Goal: Information Seeking & Learning: Learn about a topic

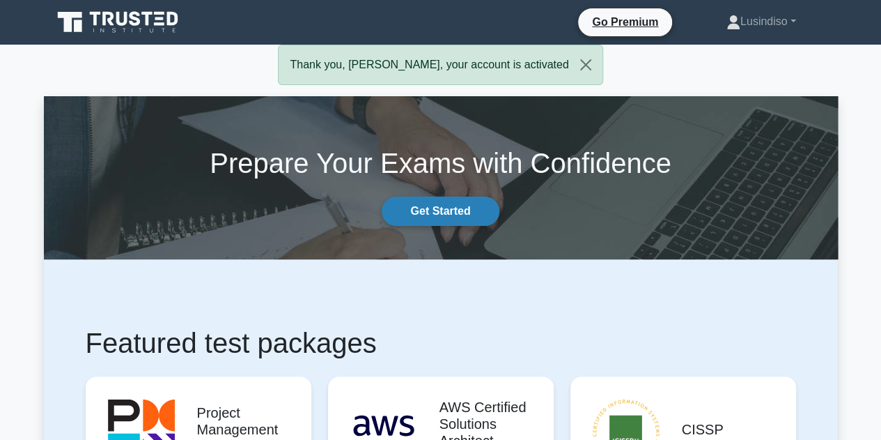
click at [426, 215] on link "Get Started" at bounding box center [440, 210] width 117 height 29
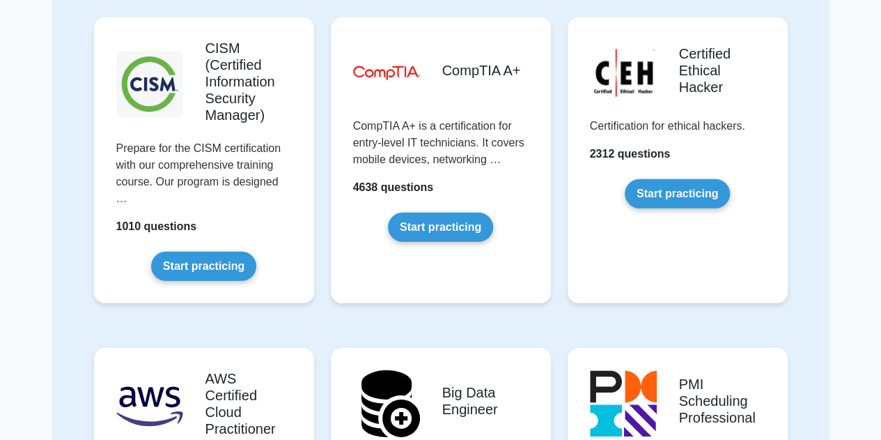
scroll to position [2004, 0]
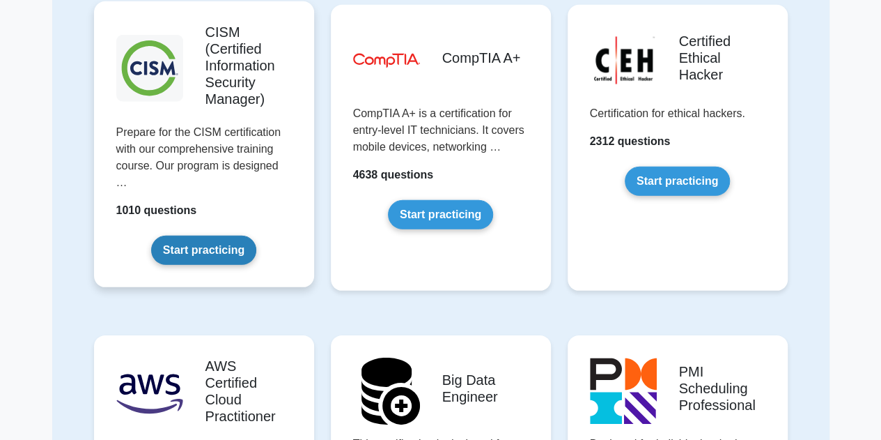
click at [196, 235] on link "Start practicing" at bounding box center [203, 249] width 105 height 29
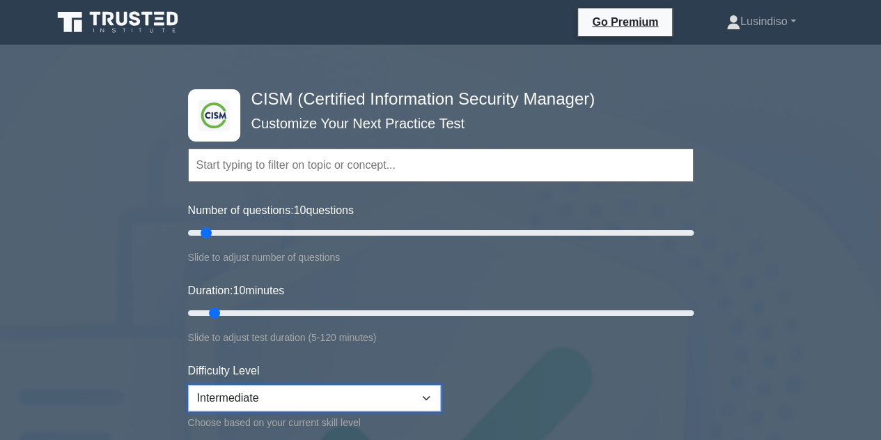
click at [428, 395] on select "Beginner Intermediate Expert" at bounding box center [314, 398] width 253 height 26
select select "expert"
click at [188, 385] on select "Beginner Intermediate Expert" at bounding box center [314, 398] width 253 height 26
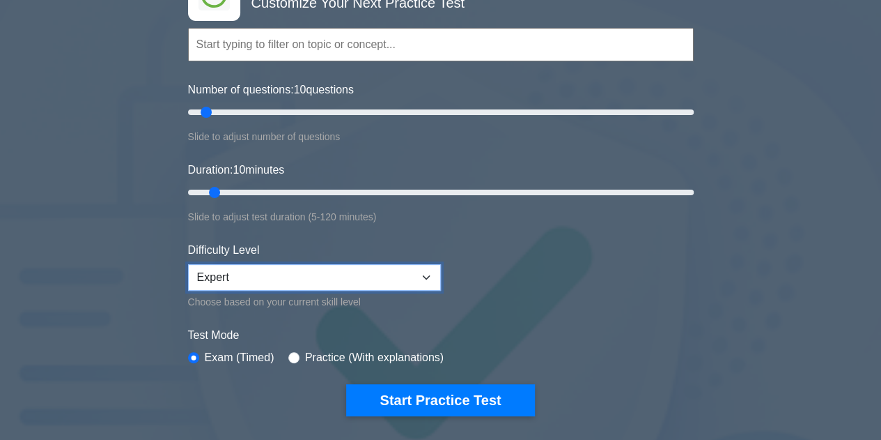
scroll to position [186, 0]
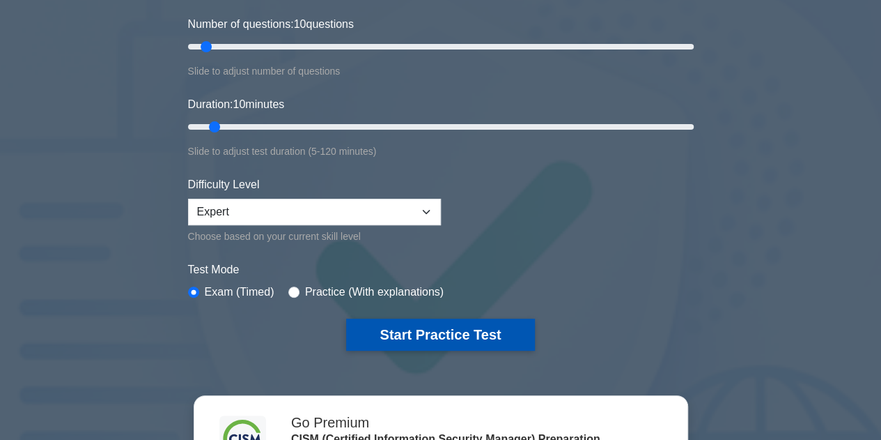
click at [404, 327] on button "Start Practice Test" at bounding box center [440, 334] width 188 height 32
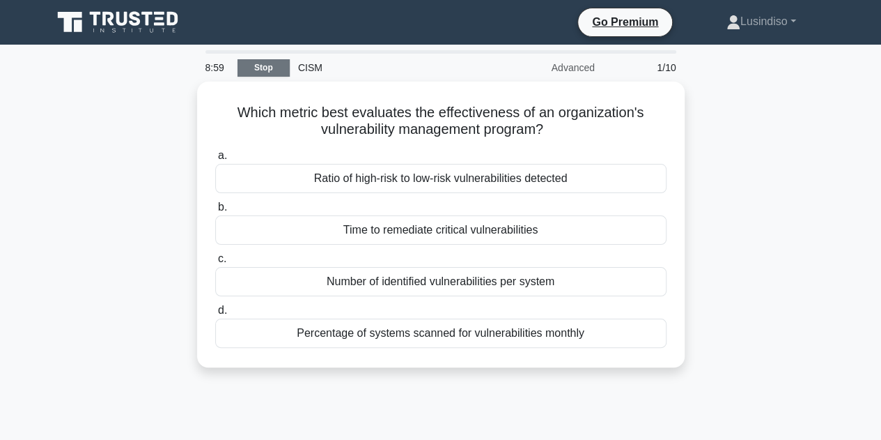
click at [258, 68] on link "Stop" at bounding box center [264, 67] width 52 height 17
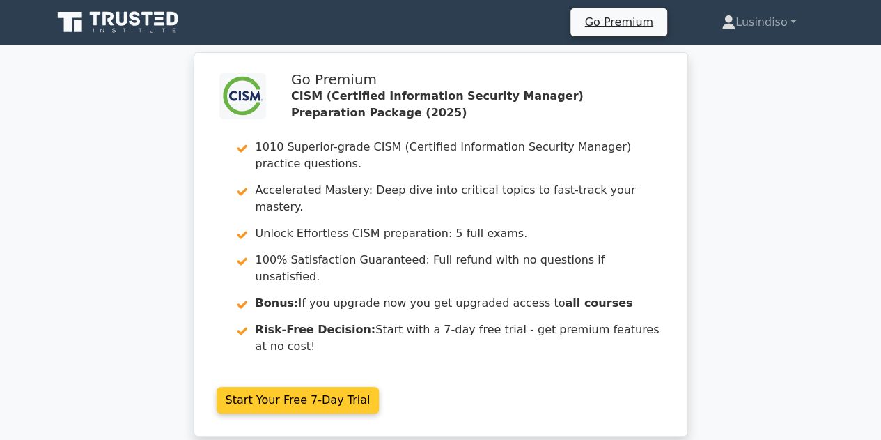
click at [292, 387] on link "Start Your Free 7-Day Trial" at bounding box center [298, 400] width 163 height 26
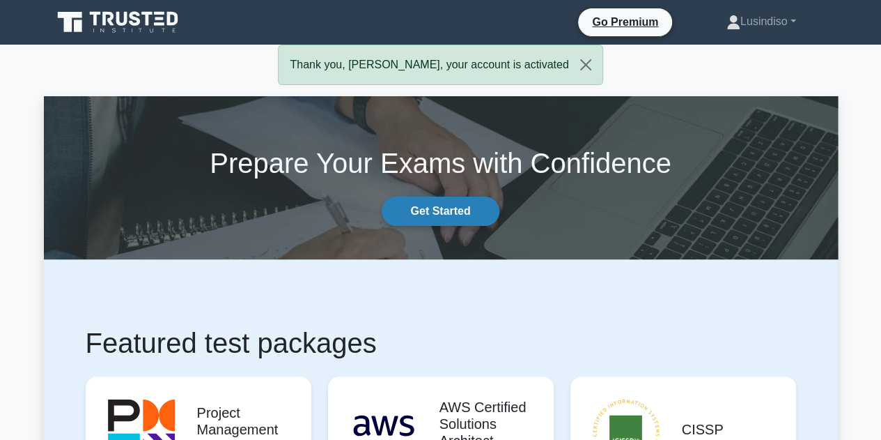
click at [429, 225] on link "Get Started" at bounding box center [440, 210] width 117 height 29
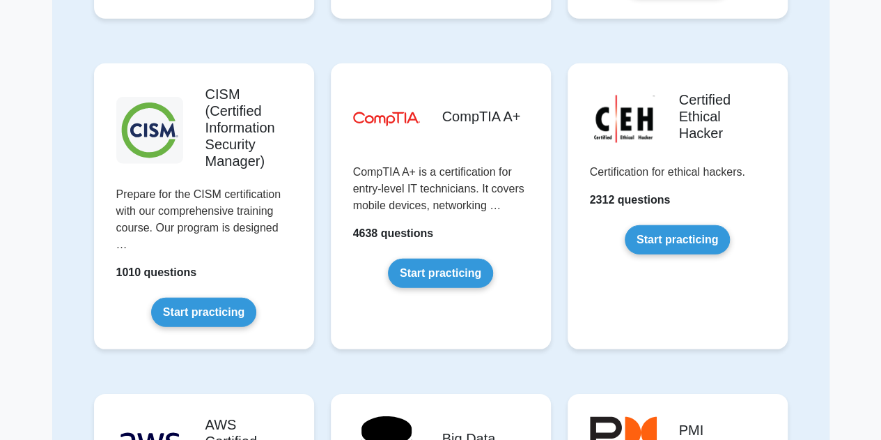
scroll to position [1950, 0]
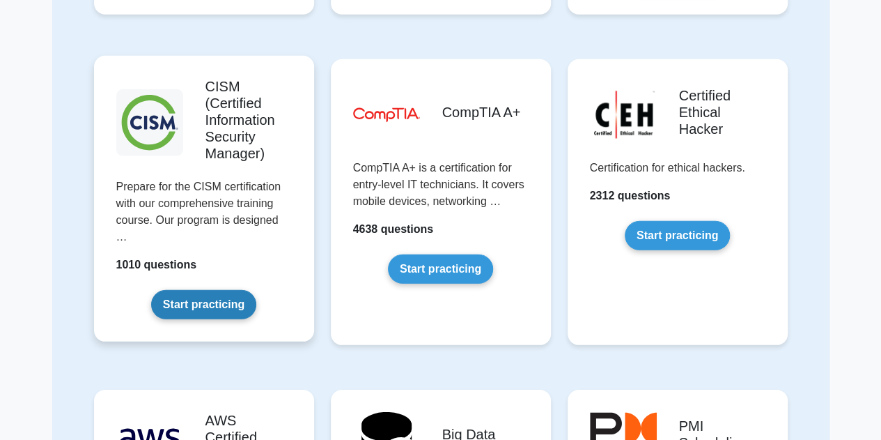
click at [213, 290] on link "Start practicing" at bounding box center [203, 304] width 105 height 29
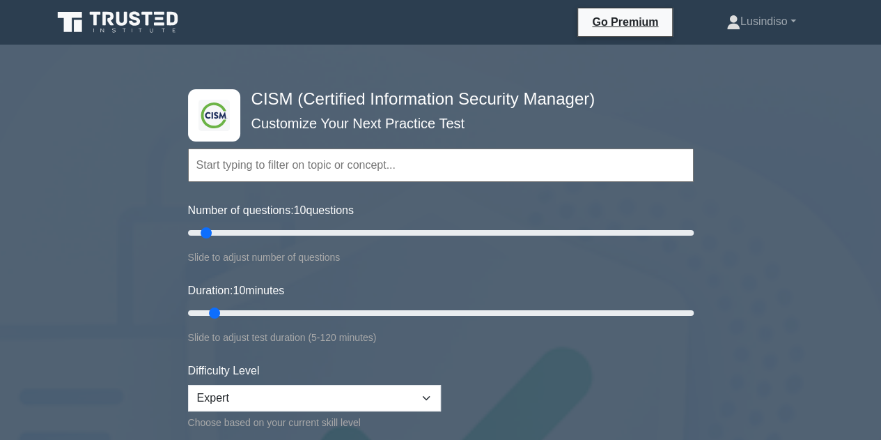
click at [392, 164] on input "text" at bounding box center [441, 164] width 506 height 33
click at [426, 398] on select "Beginner Intermediate Expert" at bounding box center [314, 398] width 253 height 26
click at [226, 392] on select "Beginner Intermediate Expert" at bounding box center [314, 398] width 253 height 26
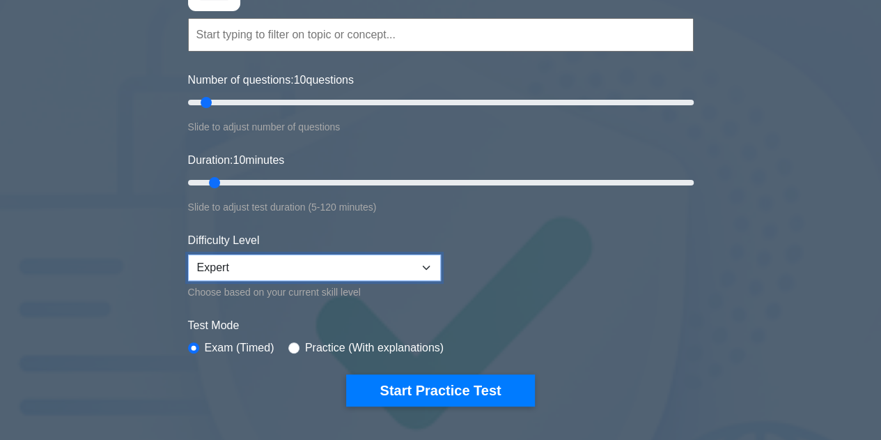
scroll to position [176, 0]
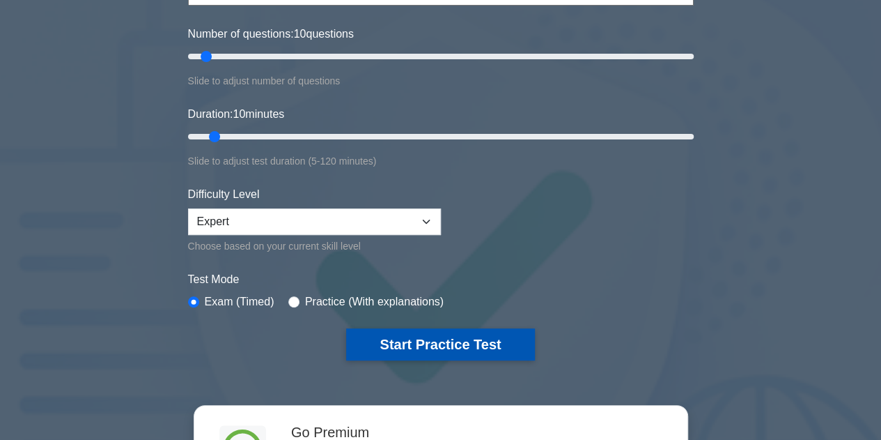
click at [482, 343] on button "Start Practice Test" at bounding box center [440, 344] width 188 height 32
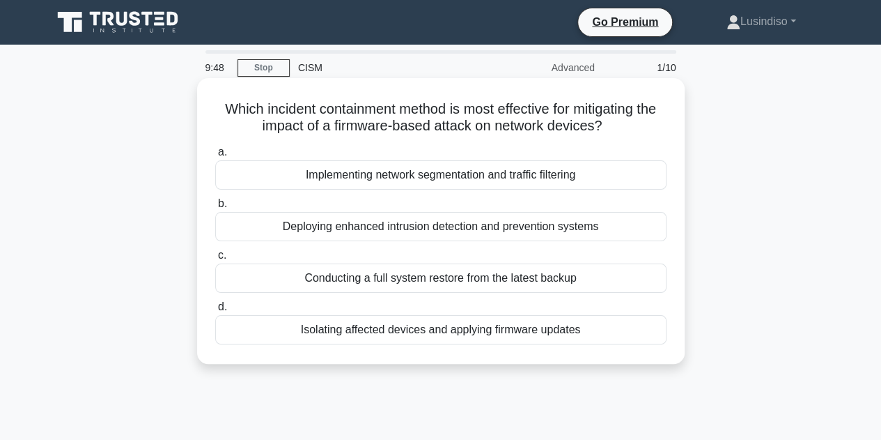
click at [342, 175] on div "Implementing network segmentation and traffic filtering" at bounding box center [440, 174] width 451 height 29
click at [215, 157] on input "a. Implementing network segmentation and traffic filtering" at bounding box center [215, 152] width 0 height 9
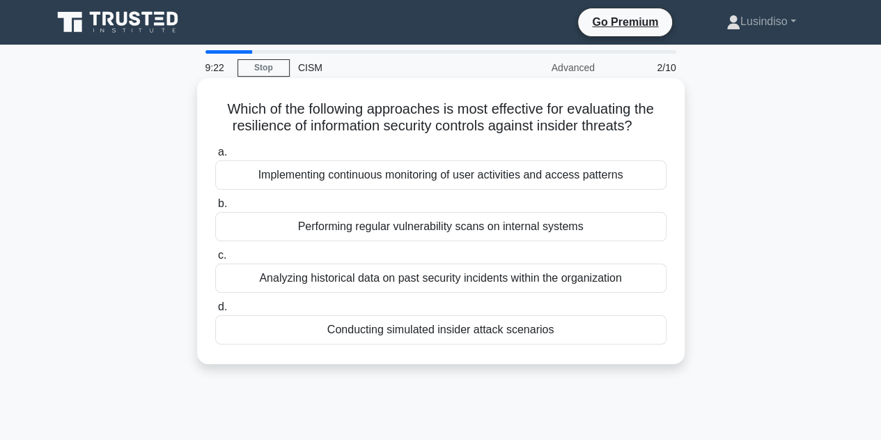
click at [487, 231] on div "Performing regular vulnerability scans on internal systems" at bounding box center [440, 226] width 451 height 29
click at [215, 208] on input "b. Performing regular vulnerability scans on internal systems" at bounding box center [215, 203] width 0 height 9
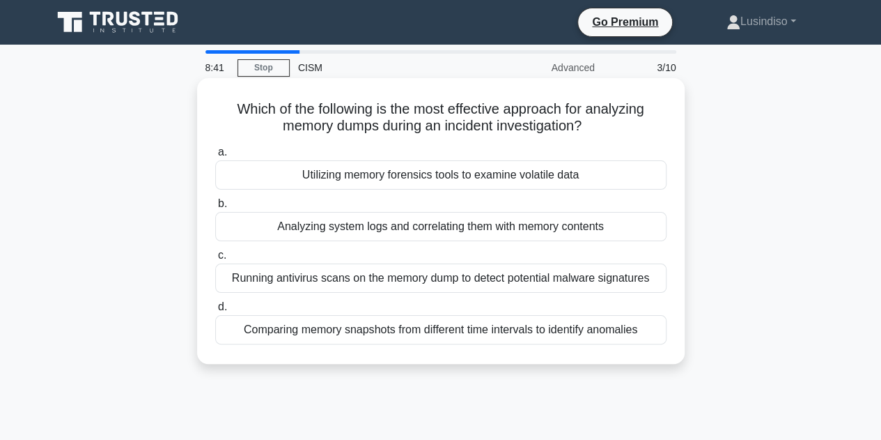
click at [496, 228] on div "Analyzing system logs and correlating them with memory contents" at bounding box center [440, 226] width 451 height 29
click at [215, 208] on input "b. Analyzing system logs and correlating them with memory contents" at bounding box center [215, 203] width 0 height 9
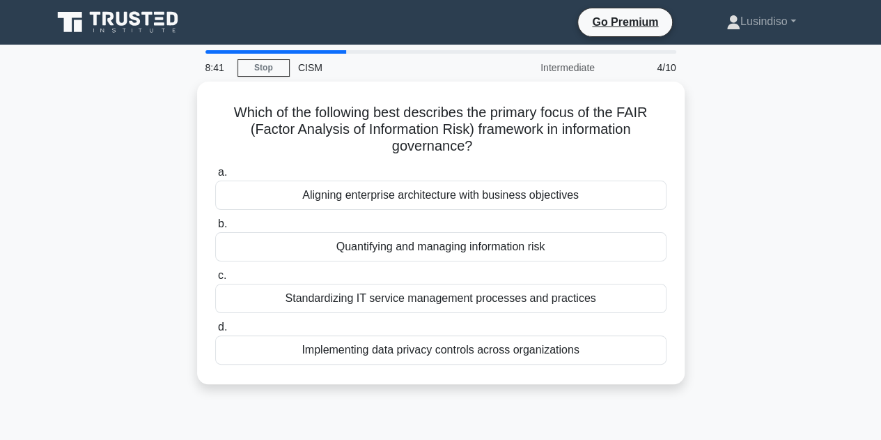
click at [496, 228] on label "b. Quantifying and managing information risk" at bounding box center [440, 238] width 451 height 46
click at [215, 228] on input "b. Quantifying and managing information risk" at bounding box center [215, 223] width 0 height 9
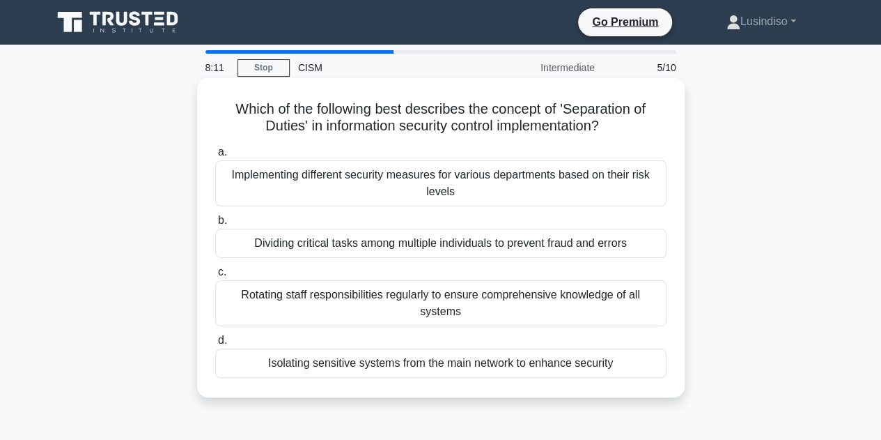
click at [517, 360] on div "Isolating sensitive systems from the main network to enhance security" at bounding box center [440, 362] width 451 height 29
click at [215, 345] on input "d. Isolating sensitive systems from the main network to enhance security" at bounding box center [215, 340] width 0 height 9
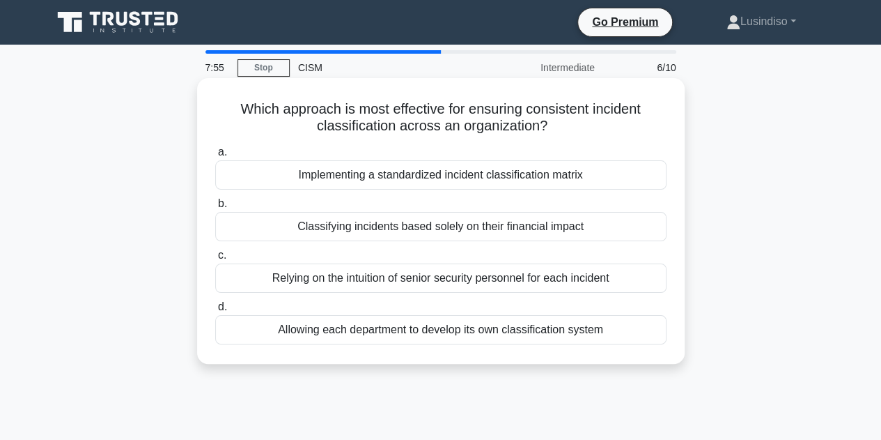
click at [529, 175] on div "Implementing a standardized incident classification matrix" at bounding box center [440, 174] width 451 height 29
click at [215, 157] on input "a. Implementing a standardized incident classification matrix" at bounding box center [215, 152] width 0 height 9
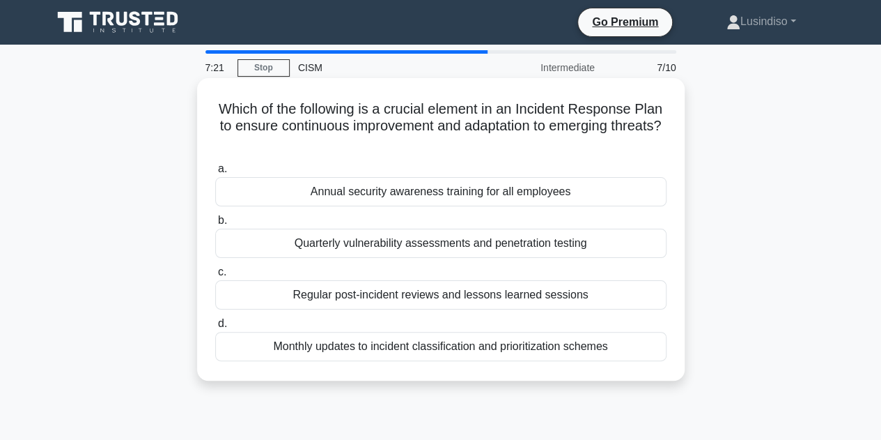
click at [467, 346] on div "Monthly updates to incident classification and prioritization schemes" at bounding box center [440, 346] width 451 height 29
click at [215, 328] on input "d. Monthly updates to incident classification and prioritization schemes" at bounding box center [215, 323] width 0 height 9
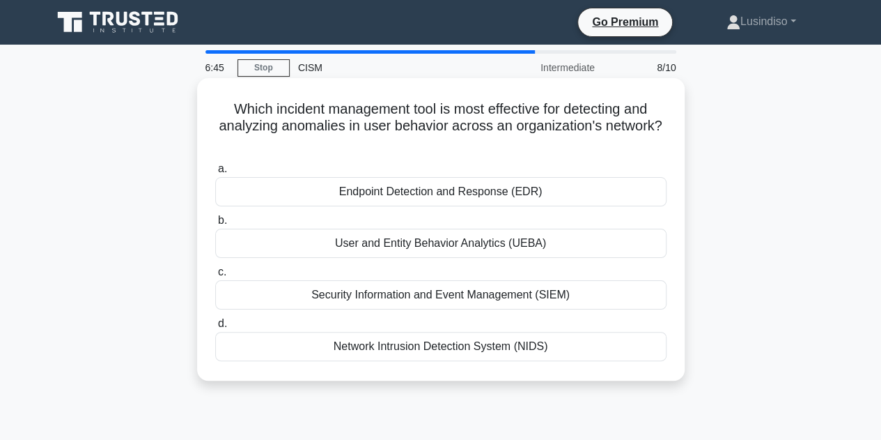
click at [459, 241] on div "User and Entity Behavior Analytics (UEBA)" at bounding box center [440, 242] width 451 height 29
click at [215, 225] on input "b. User and Entity Behavior Analytics (UEBA)" at bounding box center [215, 220] width 0 height 9
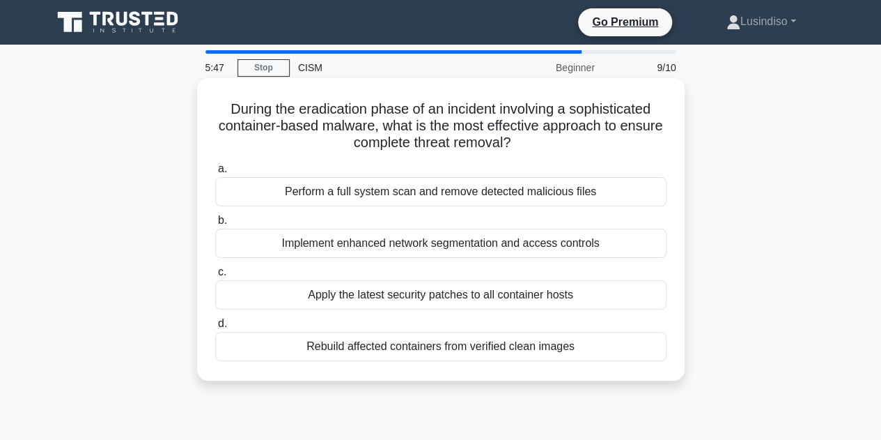
click at [423, 349] on div "Rebuild affected containers from verified clean images" at bounding box center [440, 346] width 451 height 29
click at [215, 328] on input "d. Rebuild affected containers from verified clean images" at bounding box center [215, 323] width 0 height 9
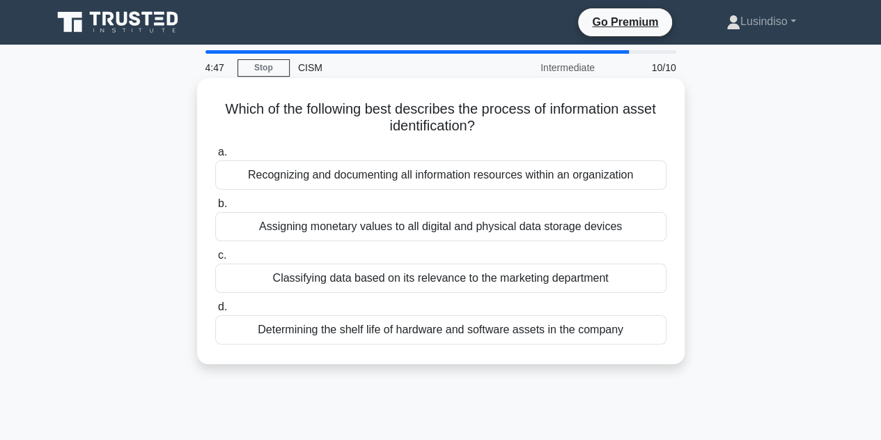
click at [392, 175] on div "Recognizing and documenting all information resources within an organization" at bounding box center [440, 174] width 451 height 29
click at [215, 157] on input "a. Recognizing and documenting all information resources within an organization" at bounding box center [215, 152] width 0 height 9
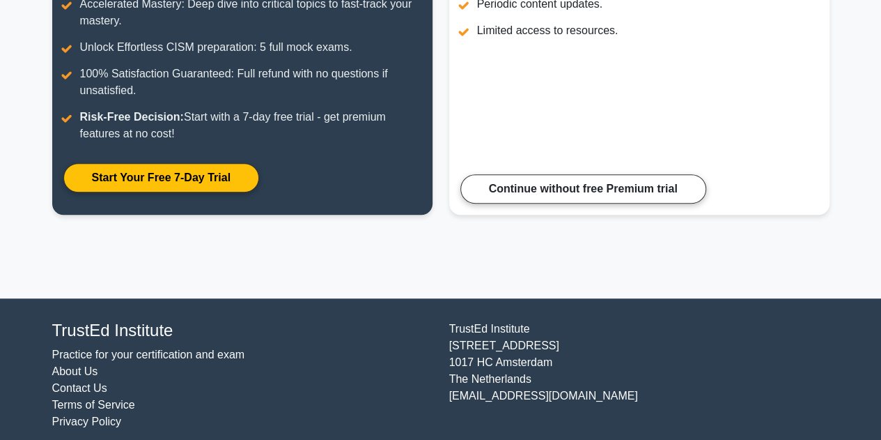
scroll to position [305, 0]
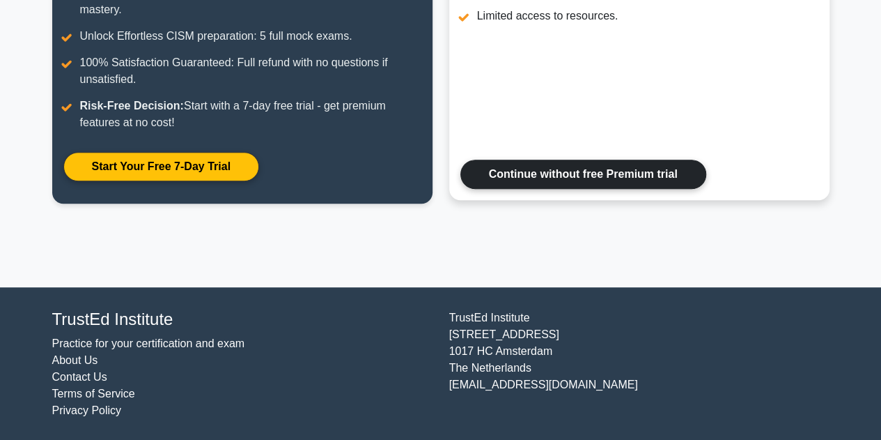
click at [589, 172] on link "Continue without free Premium trial" at bounding box center [583, 174] width 246 height 29
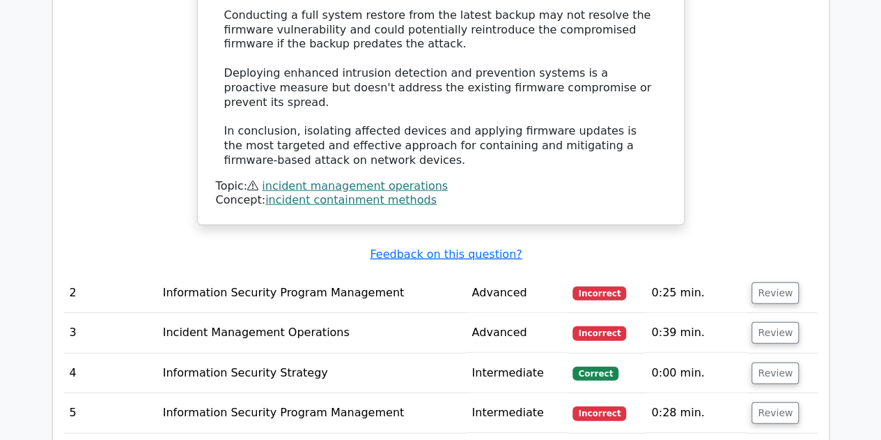
scroll to position [1770, 0]
click at [425, 247] on u "Feedback on this question?" at bounding box center [446, 253] width 152 height 13
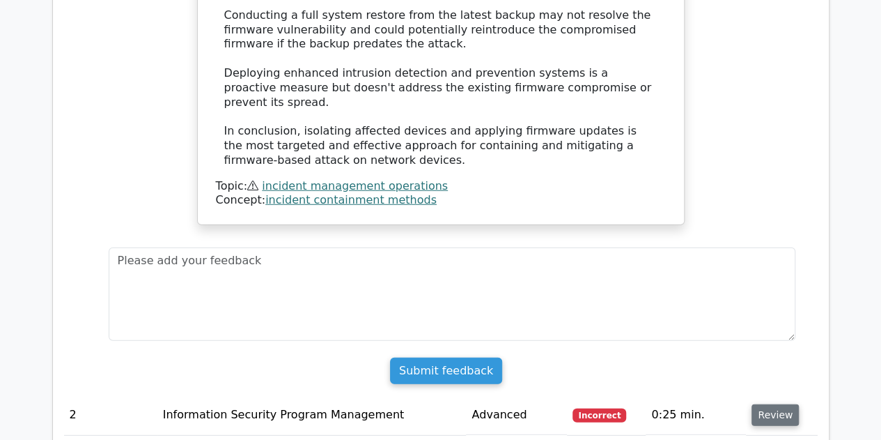
click at [768, 404] on button "Review" at bounding box center [775, 415] width 47 height 22
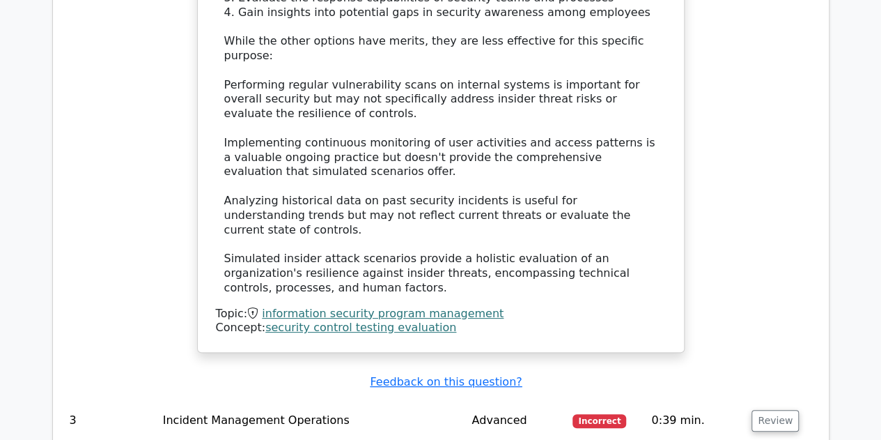
scroll to position [2728, 0]
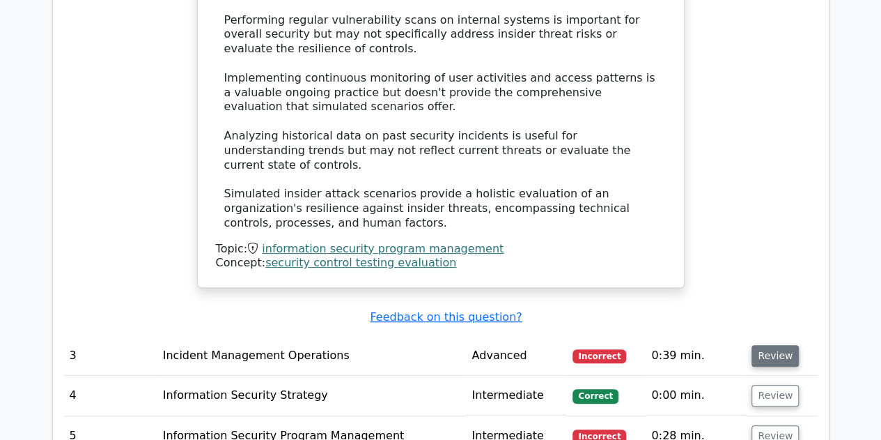
click at [770, 345] on button "Review" at bounding box center [775, 356] width 47 height 22
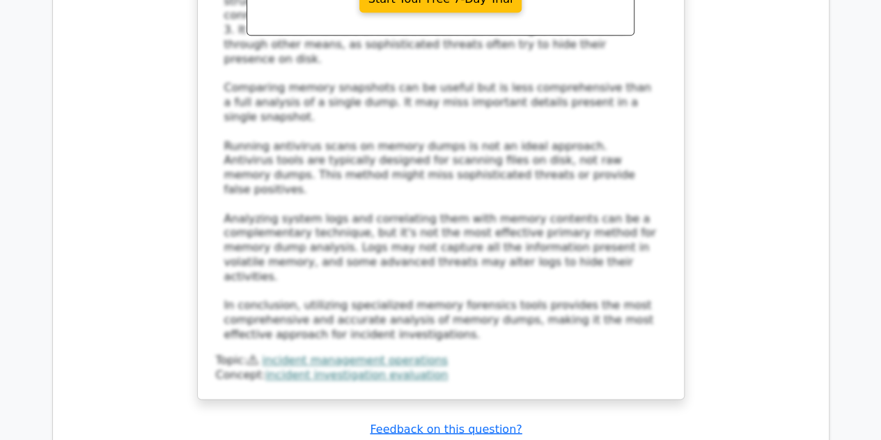
scroll to position [3572, 0]
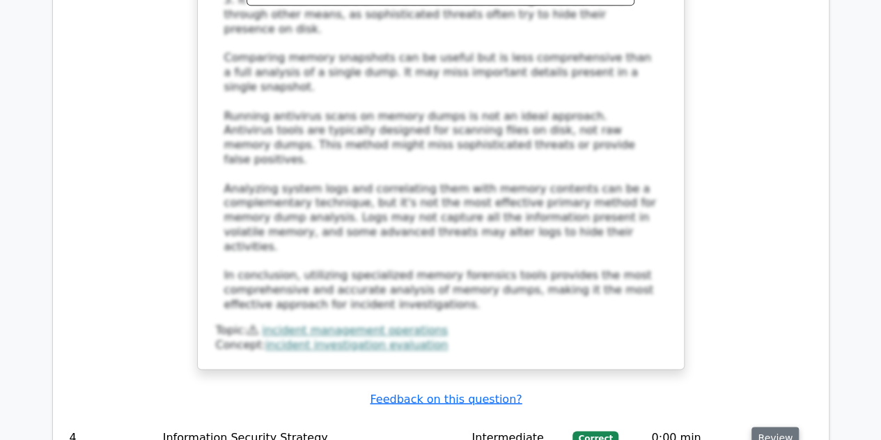
click at [770, 426] on button "Review" at bounding box center [775, 437] width 47 height 22
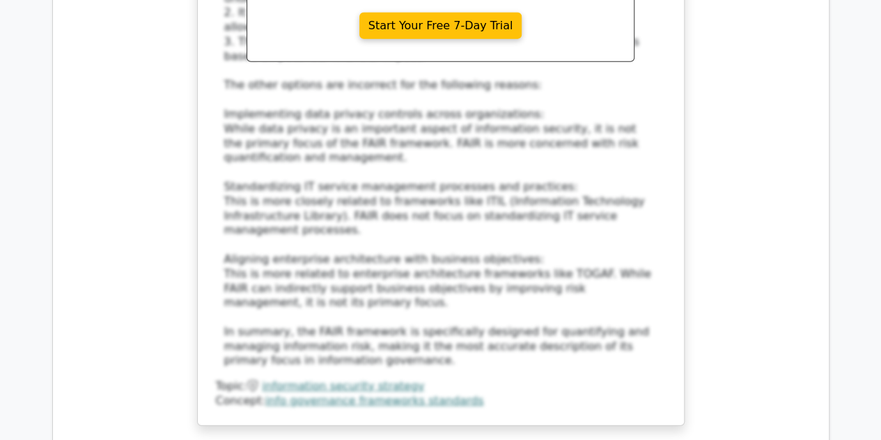
scroll to position [4476, 0]
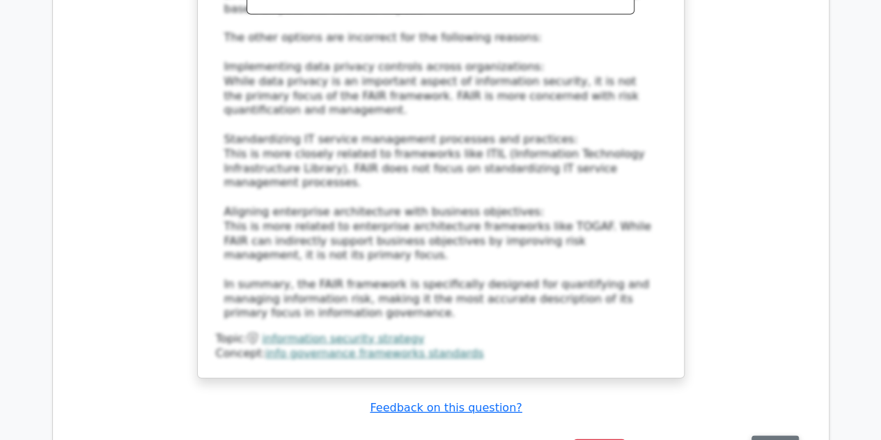
click at [761, 435] on button "Review" at bounding box center [775, 446] width 47 height 22
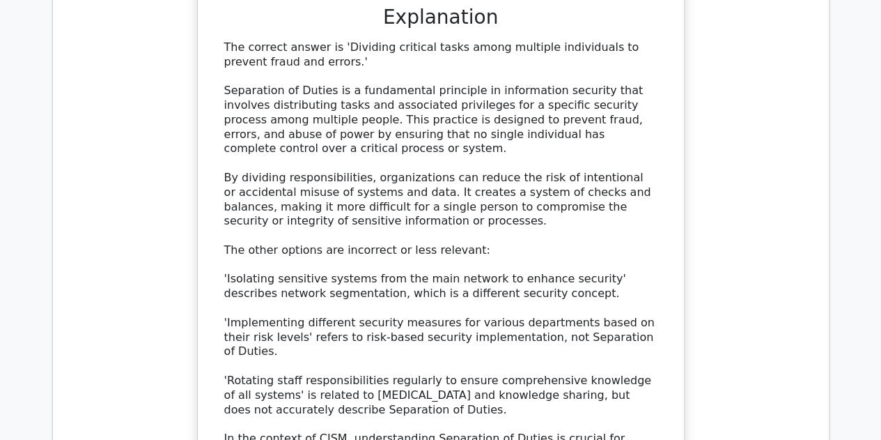
scroll to position [5315, 0]
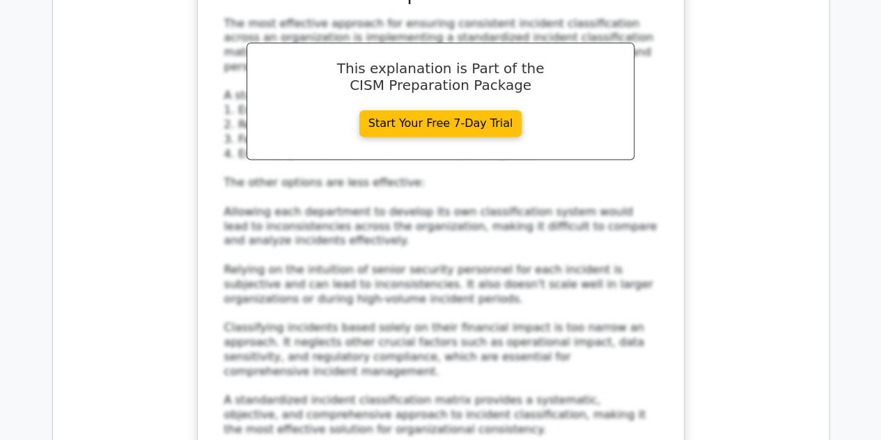
scroll to position [6207, 0]
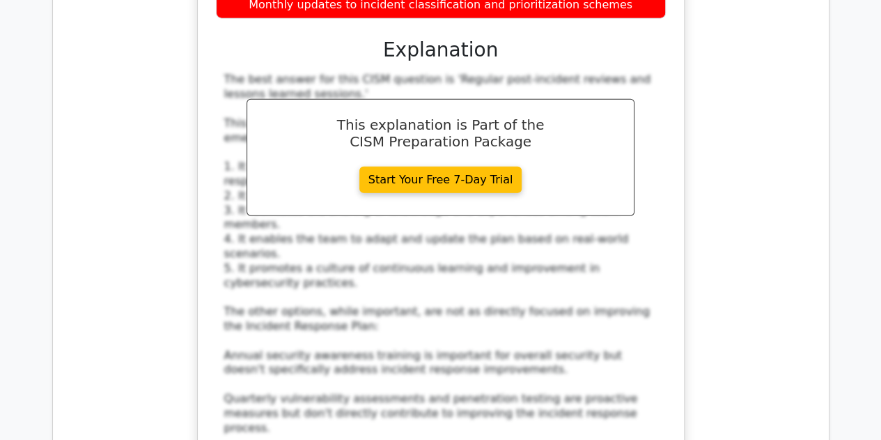
scroll to position [7024, 0]
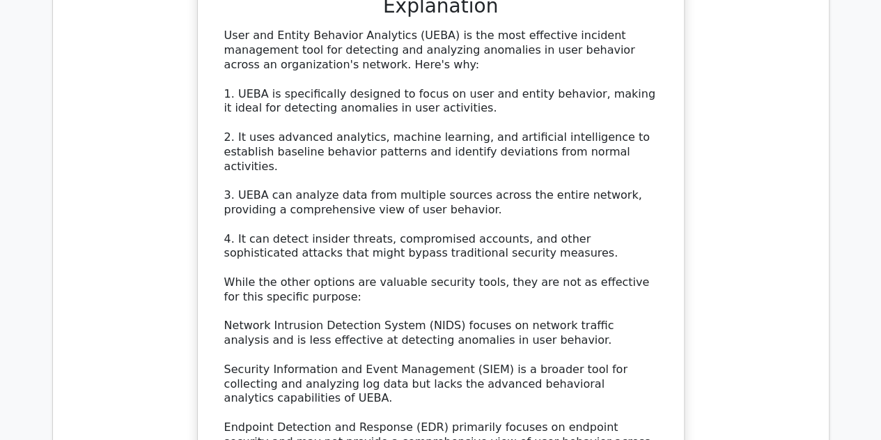
scroll to position [7907, 0]
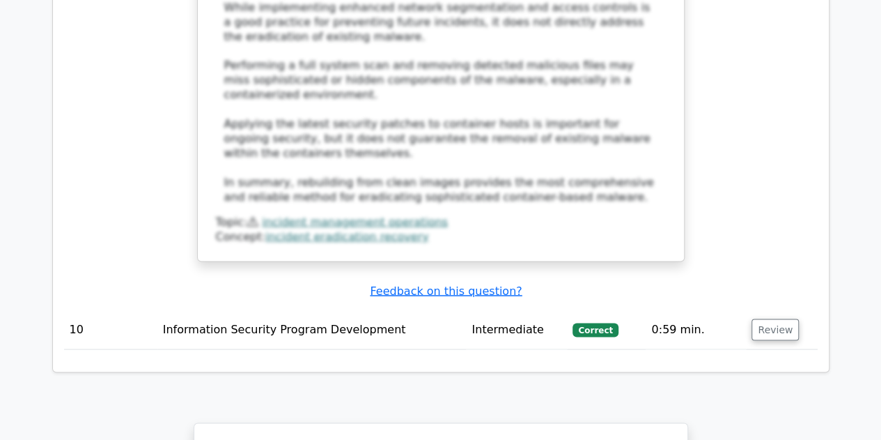
scroll to position [9131, 0]
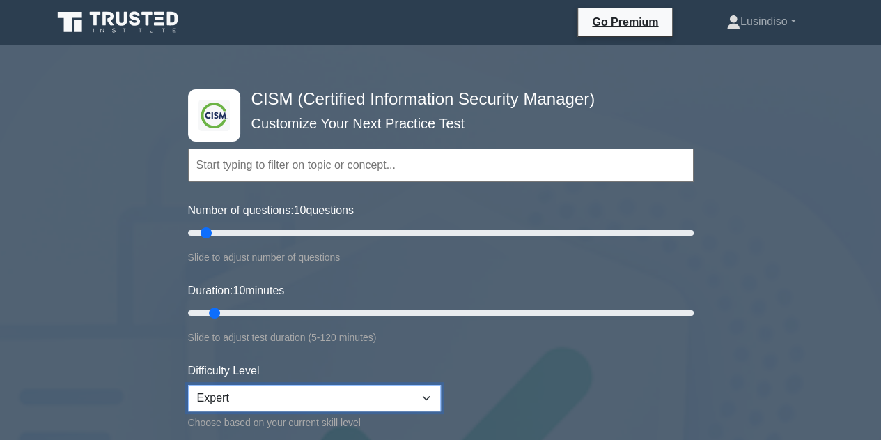
click at [428, 394] on select "Beginner Intermediate Expert" at bounding box center [314, 398] width 253 height 26
click at [280, 394] on select "Beginner Intermediate Expert" at bounding box center [314, 398] width 253 height 26
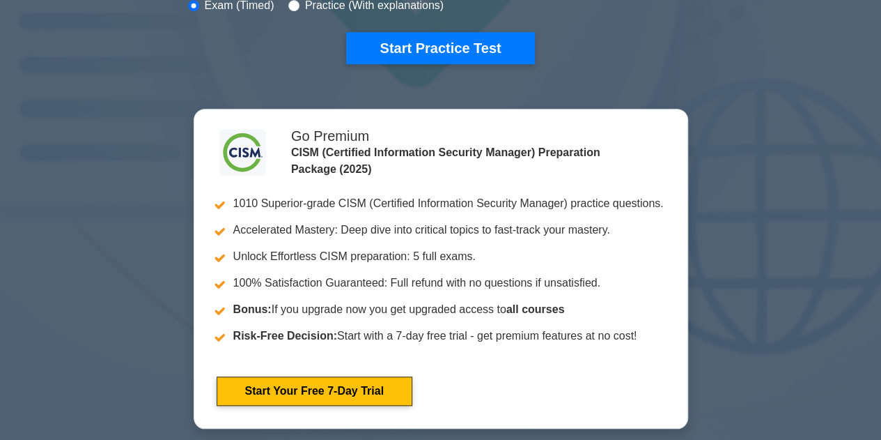
scroll to position [464, 0]
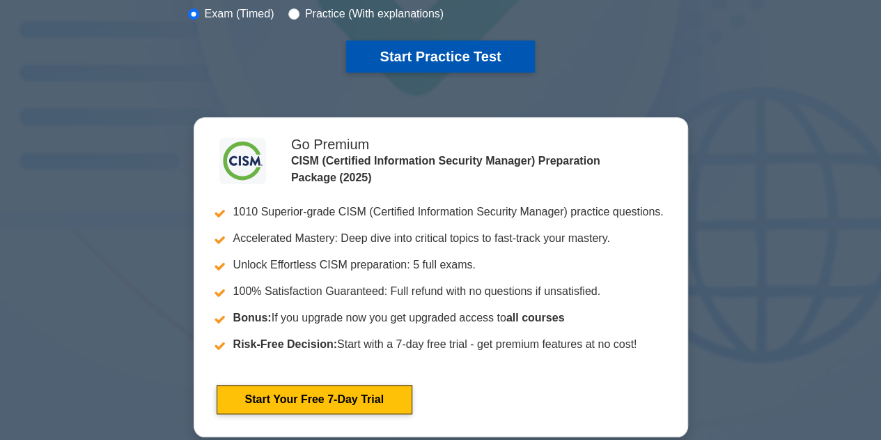
click at [447, 58] on button "Start Practice Test" at bounding box center [440, 56] width 188 height 32
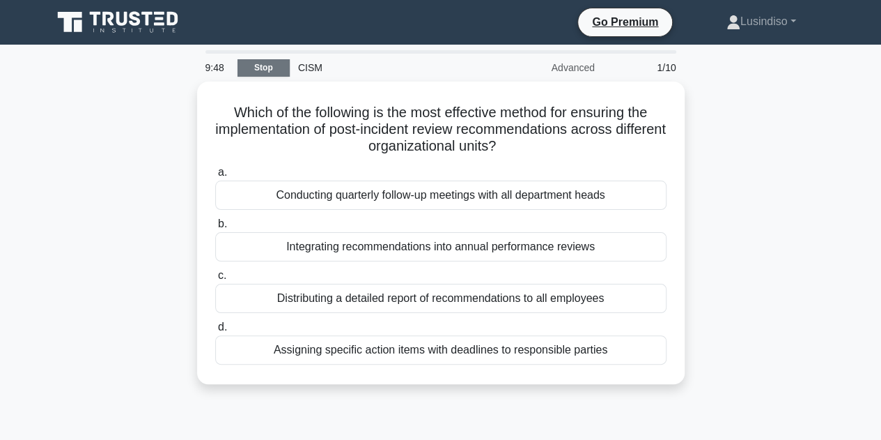
click at [263, 64] on link "Stop" at bounding box center [264, 67] width 52 height 17
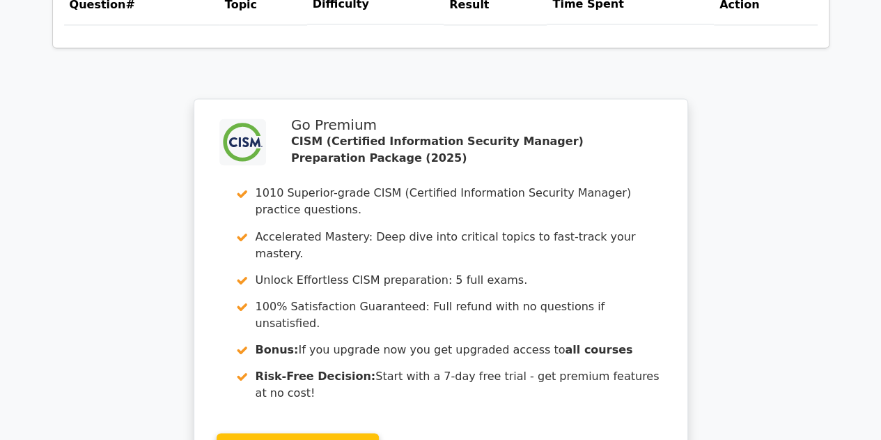
scroll to position [1113, 0]
